Goal: Transaction & Acquisition: Subscribe to service/newsletter

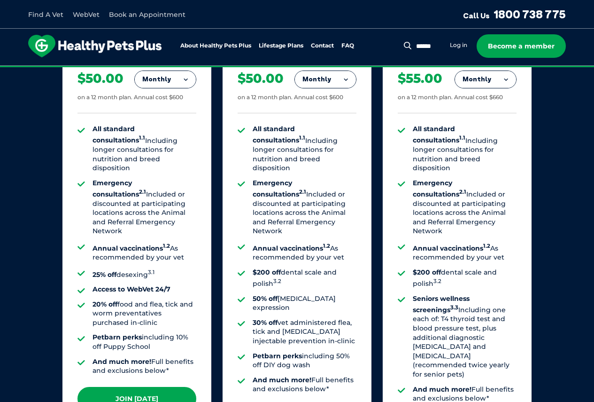
scroll to position [752, 0]
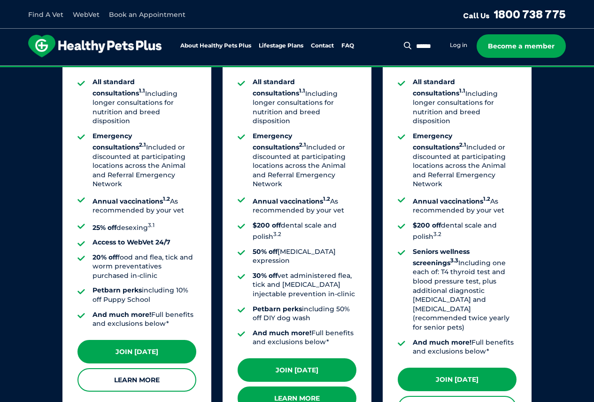
click at [299, 386] on link "Learn More" at bounding box center [297, 397] width 119 height 23
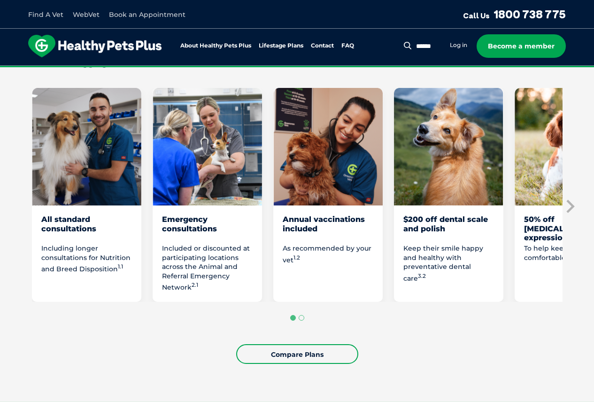
scroll to position [564, 0]
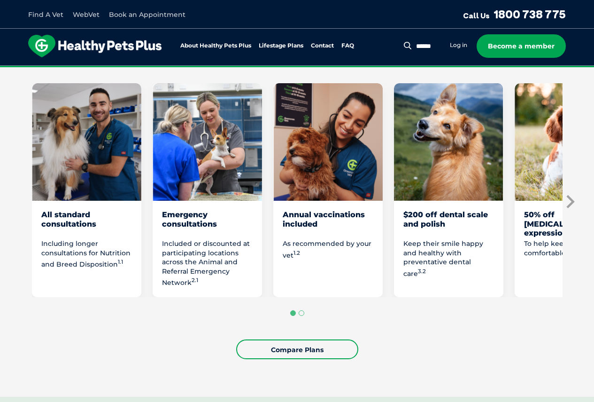
click at [571, 202] on icon "Next slide" at bounding box center [570, 201] width 14 height 14
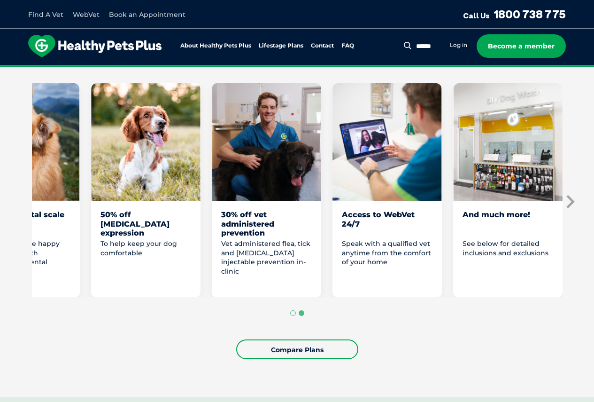
click at [571, 202] on icon "Next slide" at bounding box center [570, 201] width 14 height 14
click at [497, 187] on img "8 of 8" at bounding box center [507, 141] width 109 height 117
click at [487, 232] on div "And much more!" at bounding box center [508, 223] width 91 height 27
click at [489, 205] on div "And much more! See below for detailed inclusions and exclusions" at bounding box center [507, 189] width 109 height 213
click at [490, 217] on div "And much more!" at bounding box center [508, 223] width 91 height 27
